Goal: Information Seeking & Learning: Learn about a topic

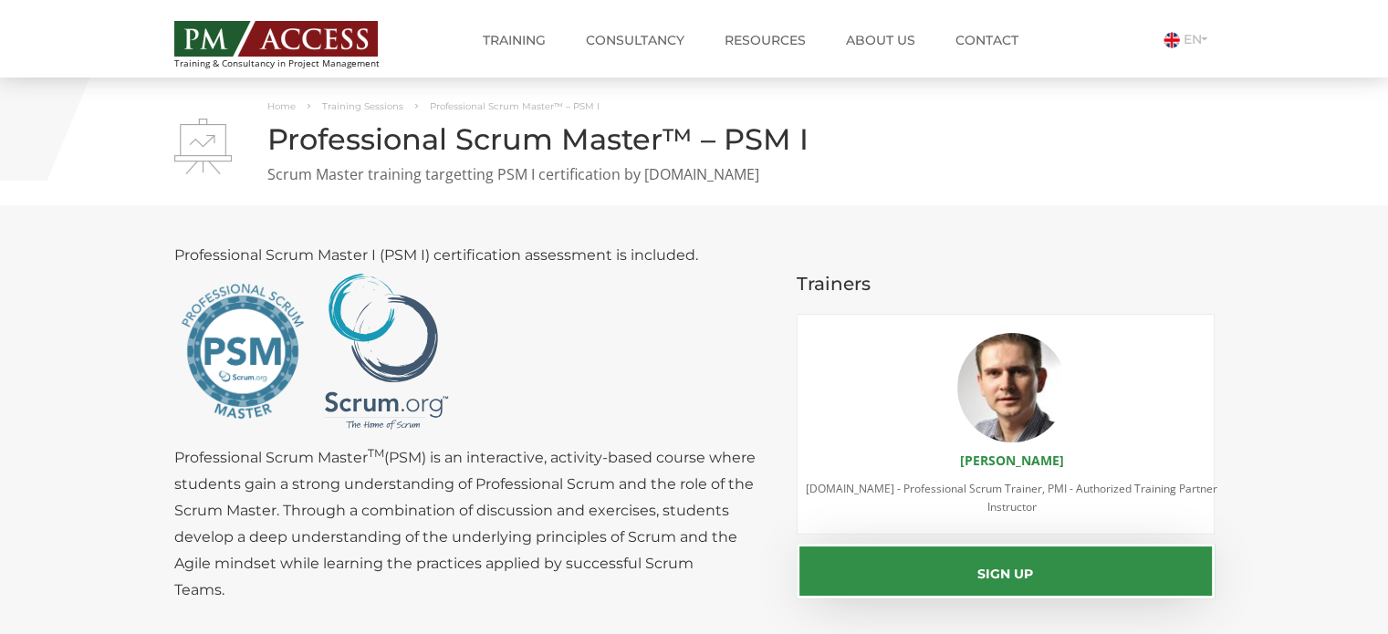
click at [0, 0] on link "TARGET Project Management Professional (PMP)® CERTIFICATION" at bounding box center [0, 0] width 0 height 0
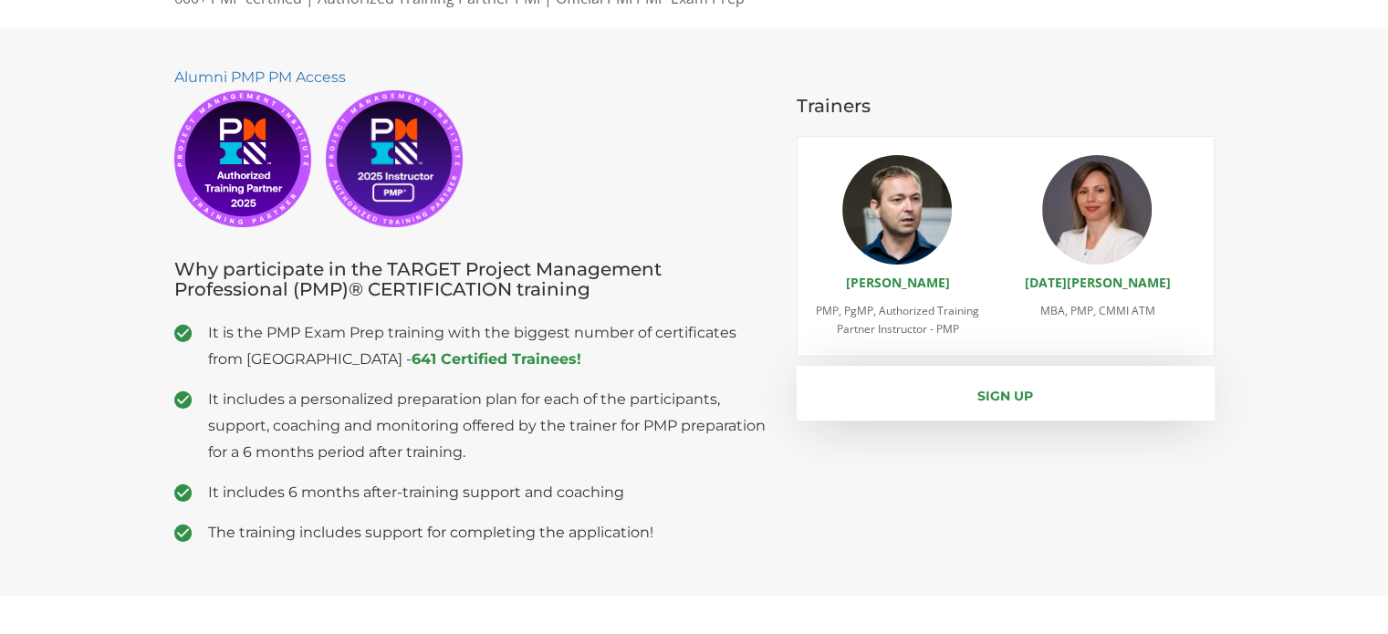
scroll to position [274, 0]
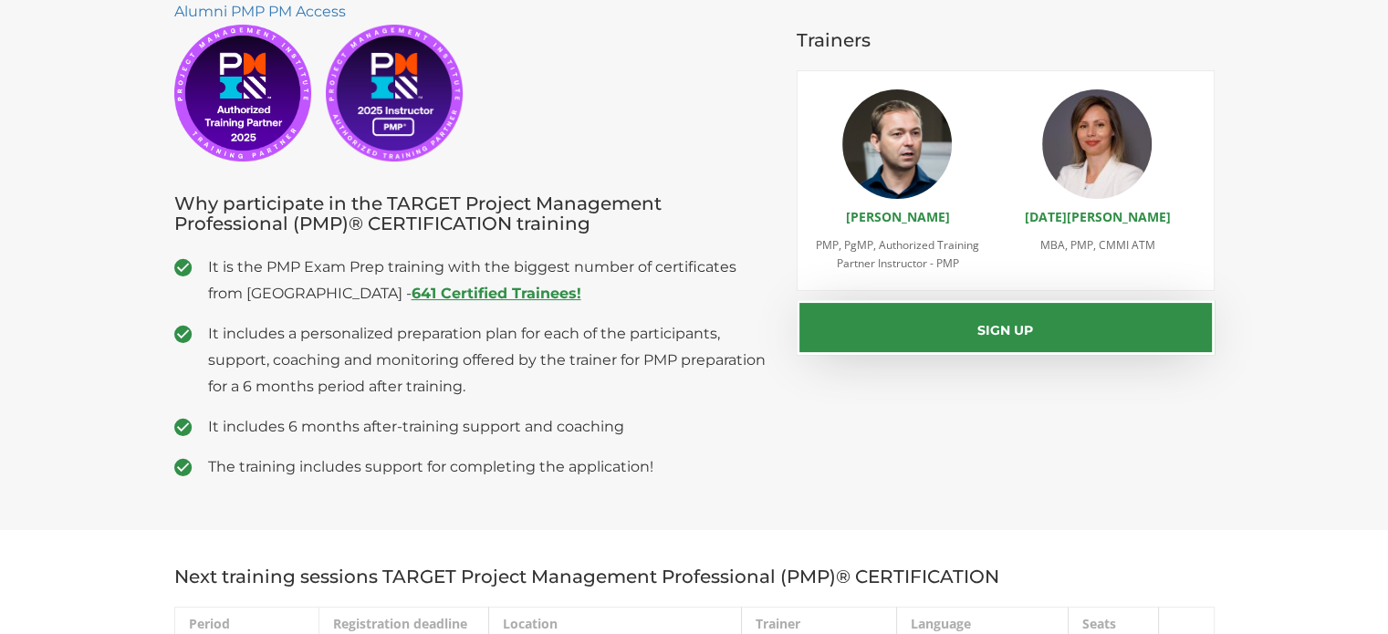
click at [415, 290] on strong "641 Certified Trainees!" at bounding box center [497, 293] width 170 height 17
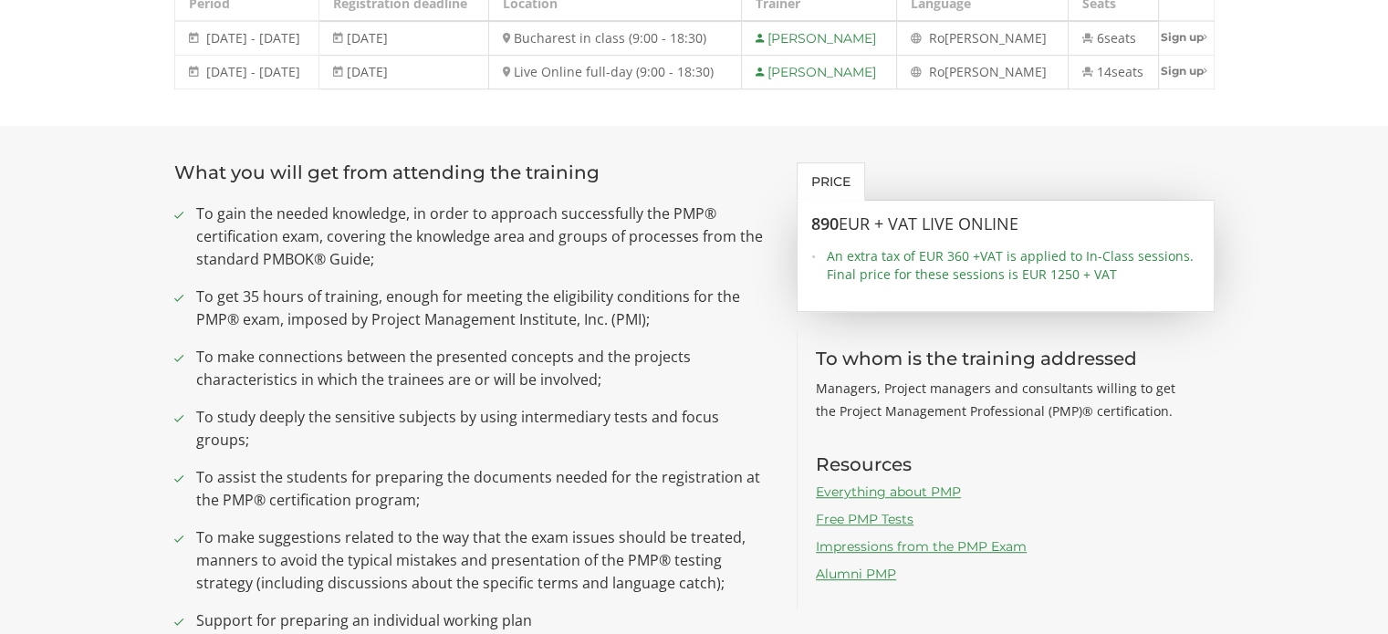
scroll to position [1004, 0]
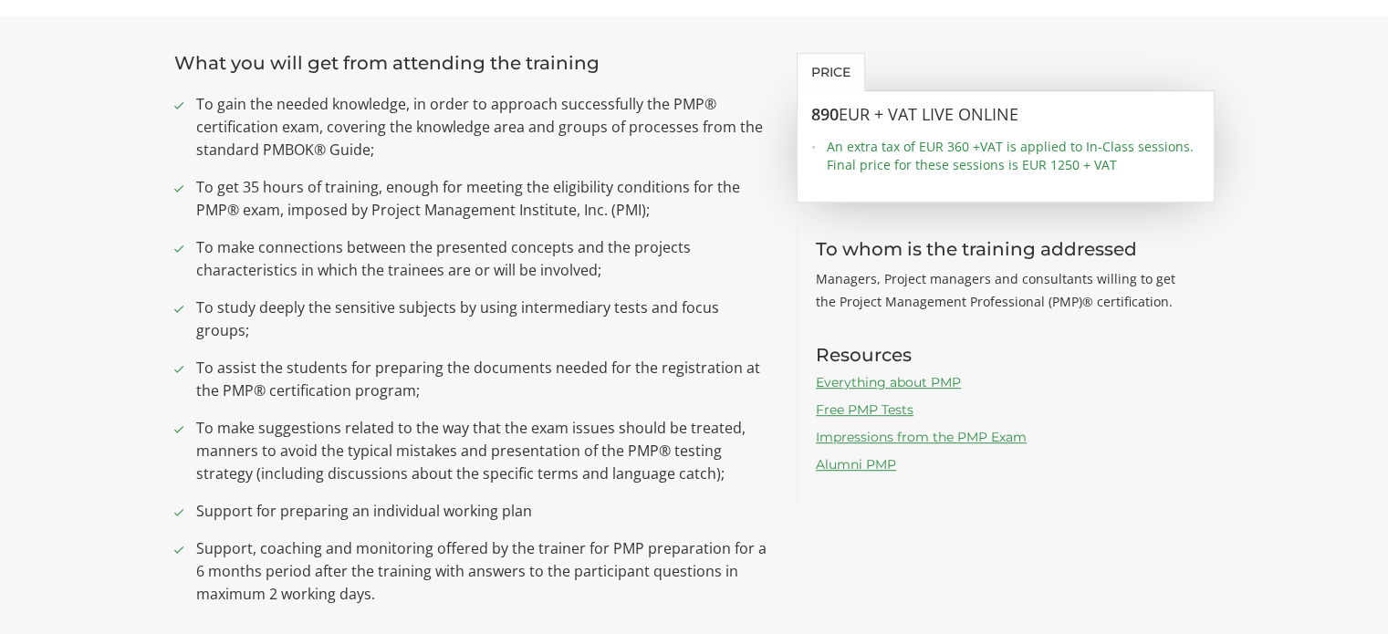
click at [901, 381] on link "Everything about PMP" at bounding box center [888, 382] width 145 height 16
